Goal: Task Accomplishment & Management: Manage account settings

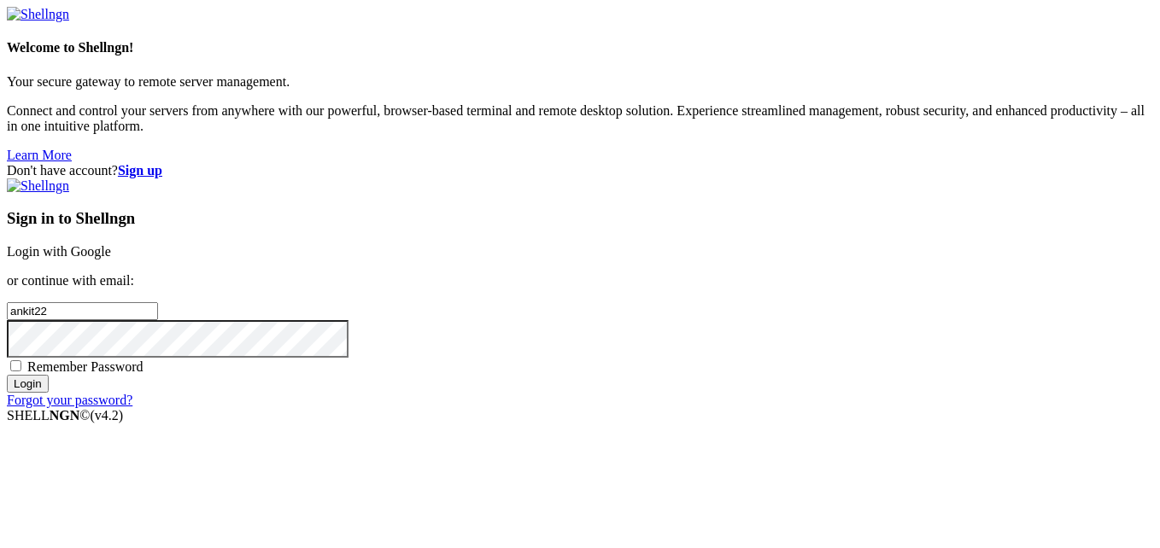
type input "ankit22"
click at [132, 407] on link "Forgot your password?" at bounding box center [70, 400] width 126 height 15
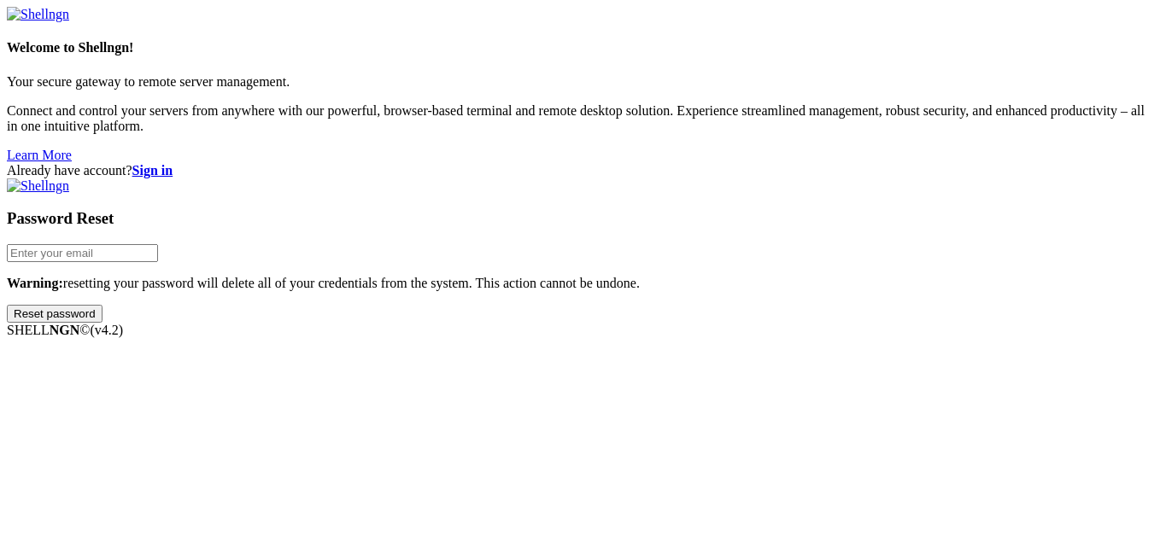
click at [158, 244] on input "email" at bounding box center [82, 253] width 151 height 18
type input "[EMAIL_ADDRESS][DOMAIN_NAME]"
click at [7, 305] on input "Reset password" at bounding box center [55, 314] width 96 height 18
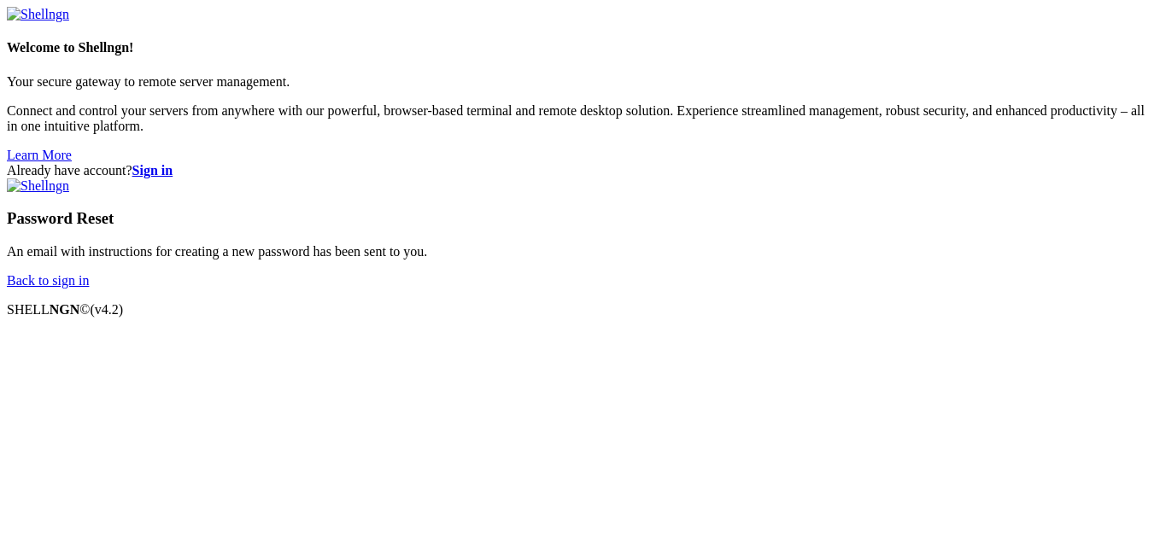
click at [764, 289] on div "Password Reset An email with instructions for creating a new password has been …" at bounding box center [580, 233] width 1146 height 110
click at [89, 288] on link "Back to sign in" at bounding box center [48, 280] width 82 height 15
